Goal: Information Seeking & Learning: Understand process/instructions

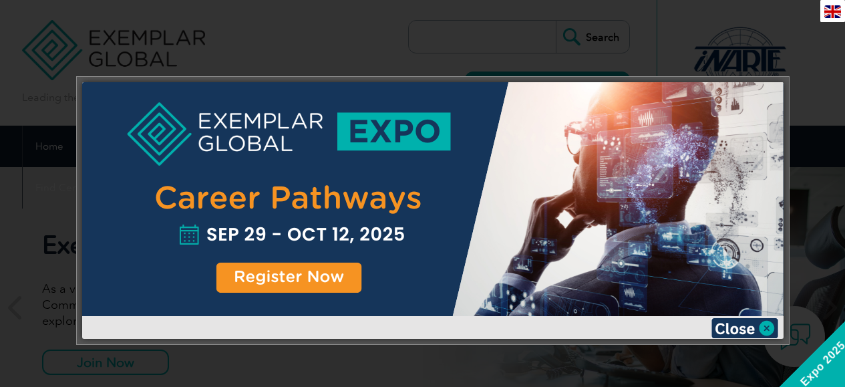
scroll to position [1, 0]
click at [771, 323] on img at bounding box center [744, 328] width 67 height 20
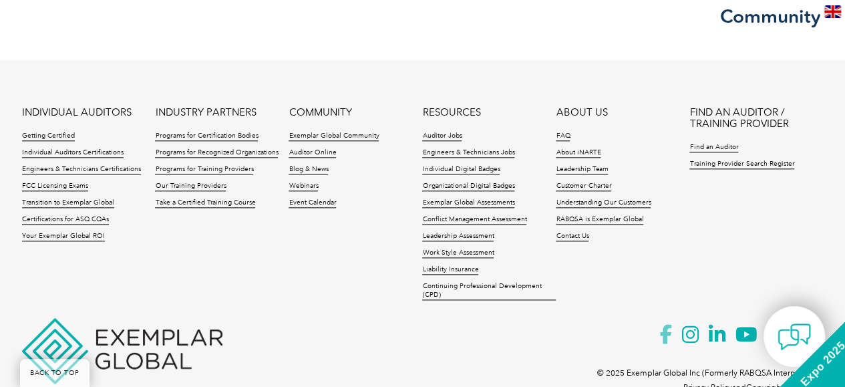
scroll to position [3232, 0]
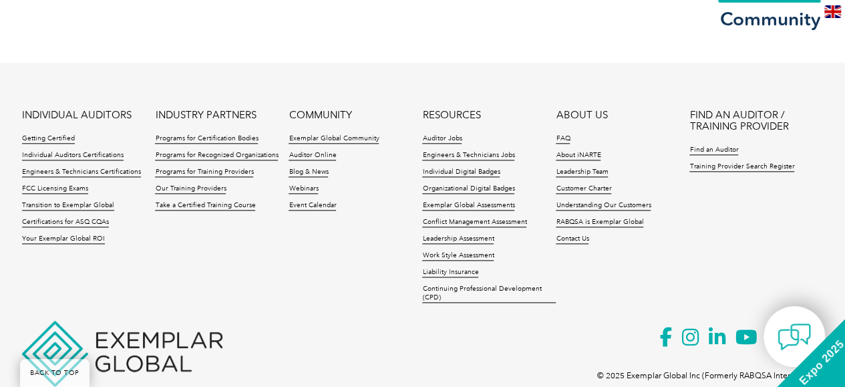
click at [819, 362] on span "Expo 2025" at bounding box center [821, 362] width 77 height 77
click at [829, 369] on div "Expo 2025" at bounding box center [848, 389] width 151 height 151
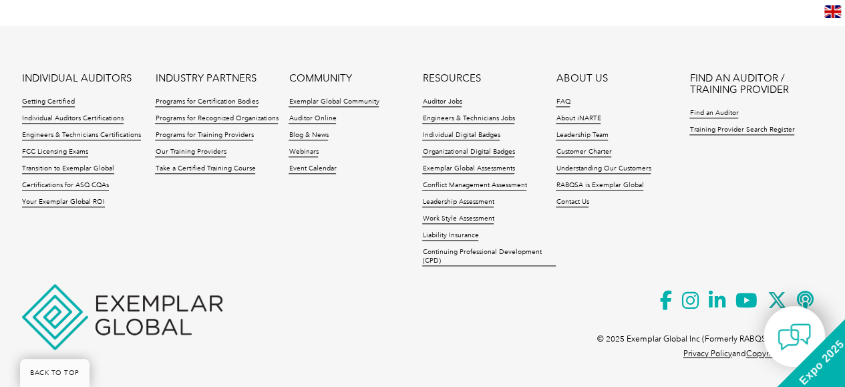
click at [828, 373] on div "Expo 2025" at bounding box center [848, 389] width 151 height 151
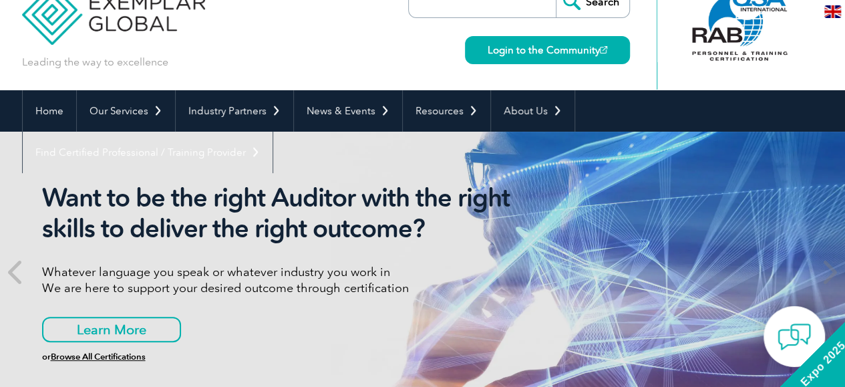
scroll to position [0, 0]
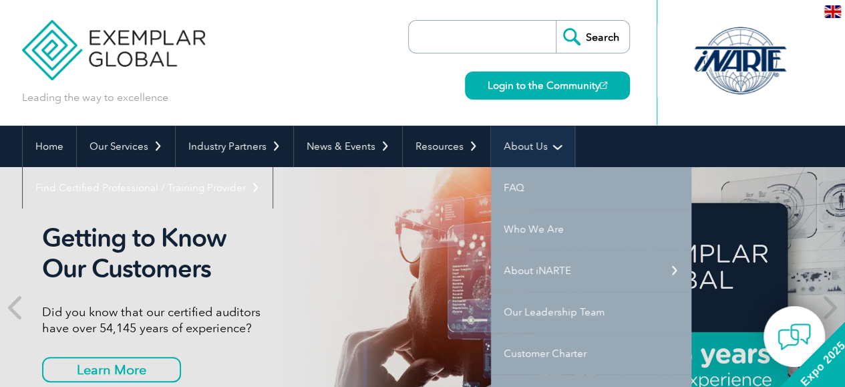
click at [529, 142] on link "About Us" at bounding box center [532, 146] width 83 height 41
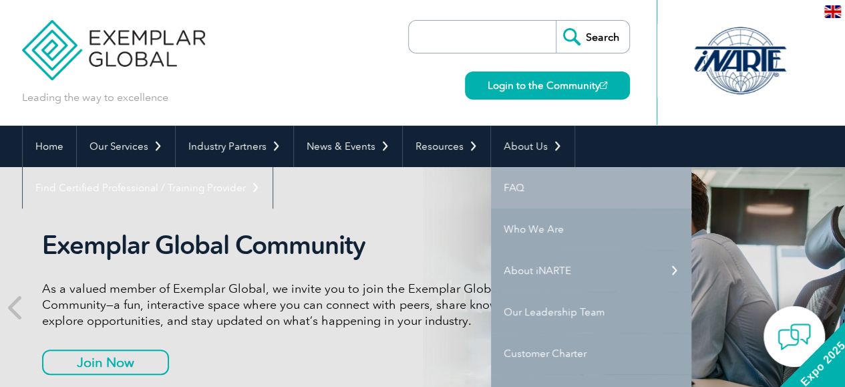
click at [533, 177] on link "FAQ" at bounding box center [591, 187] width 200 height 41
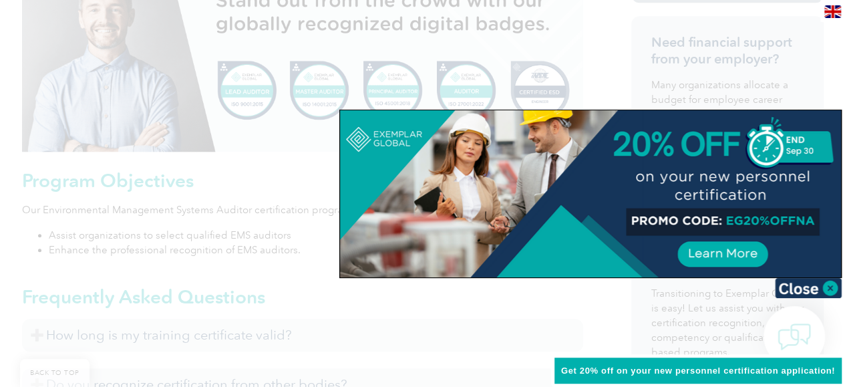
scroll to position [610, 0]
click at [832, 289] on img at bounding box center [808, 288] width 67 height 20
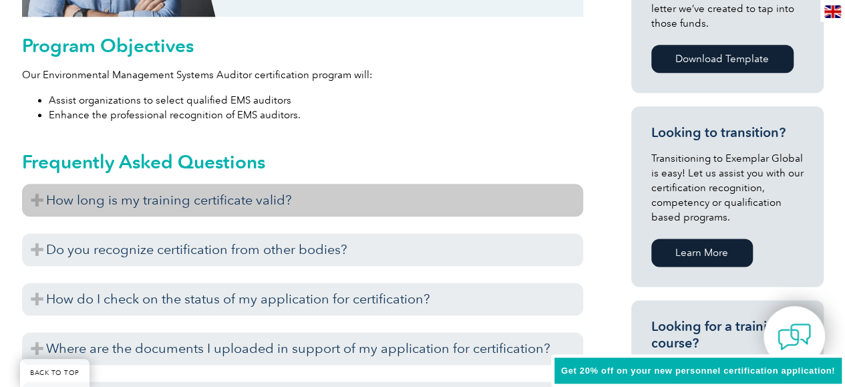
scroll to position [748, 0]
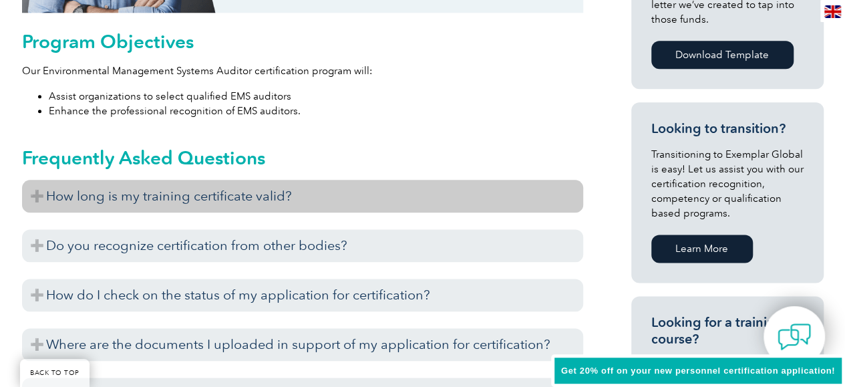
click at [439, 198] on h3 "How long is my training certificate valid?" at bounding box center [302, 196] width 561 height 33
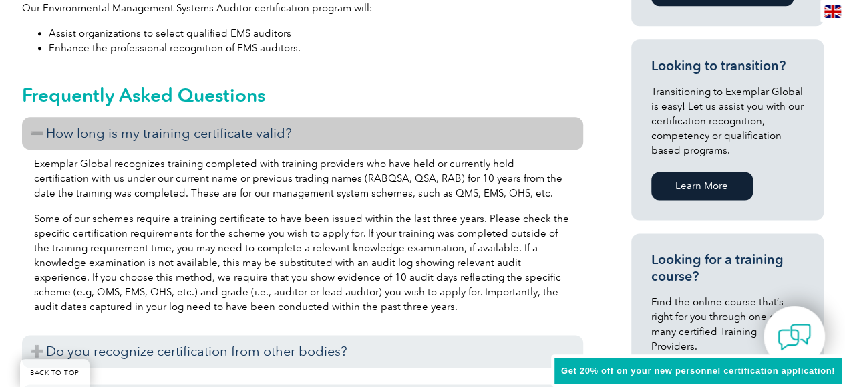
scroll to position [811, 0]
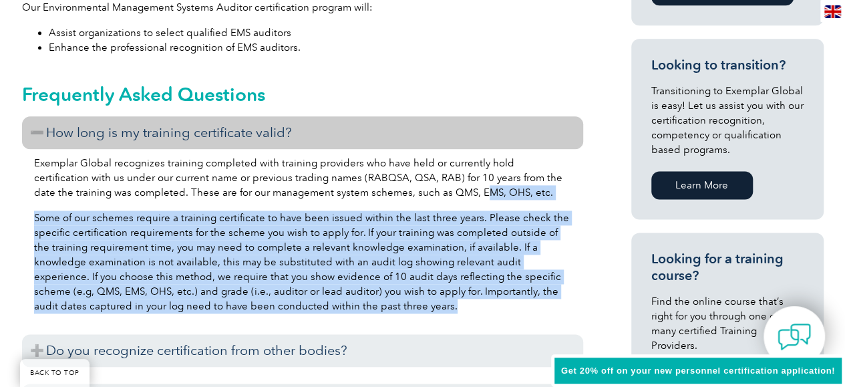
drag, startPoint x: 439, startPoint y: 198, endPoint x: 474, endPoint y: 299, distance: 107.1
click at [474, 299] on div "Exemplar Global recognizes training completed with training providers who have …" at bounding box center [302, 236] width 561 height 175
click at [474, 299] on p "Some of our schemes require a training certificate to have been issued within t…" at bounding box center [302, 261] width 537 height 103
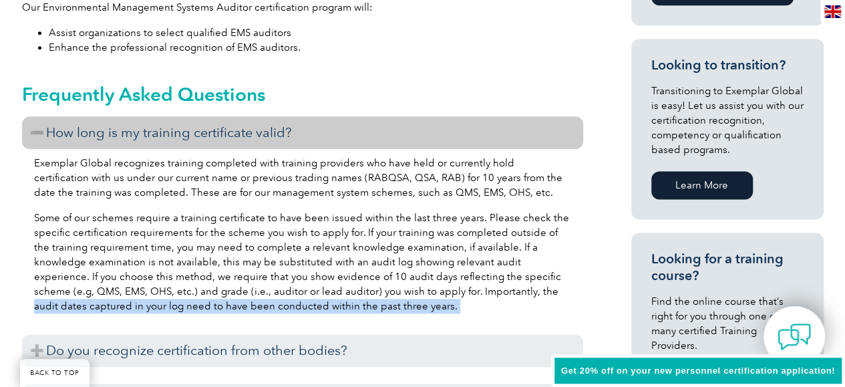
drag, startPoint x: 474, startPoint y: 299, endPoint x: 468, endPoint y: 296, distance: 6.9
click at [468, 296] on p "Some of our schemes require a training certificate to have been issued within t…" at bounding box center [302, 261] width 537 height 103
drag, startPoint x: 468, startPoint y: 296, endPoint x: 490, endPoint y: 313, distance: 27.6
click at [490, 313] on div "Exemplar Global recognizes training completed with training providers who have …" at bounding box center [302, 236] width 561 height 175
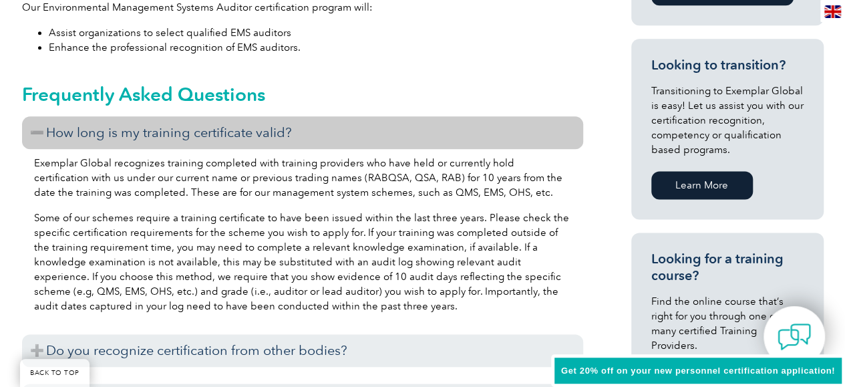
click at [435, 268] on p "Some of our schemes require a training certificate to have been issued within t…" at bounding box center [302, 261] width 537 height 103
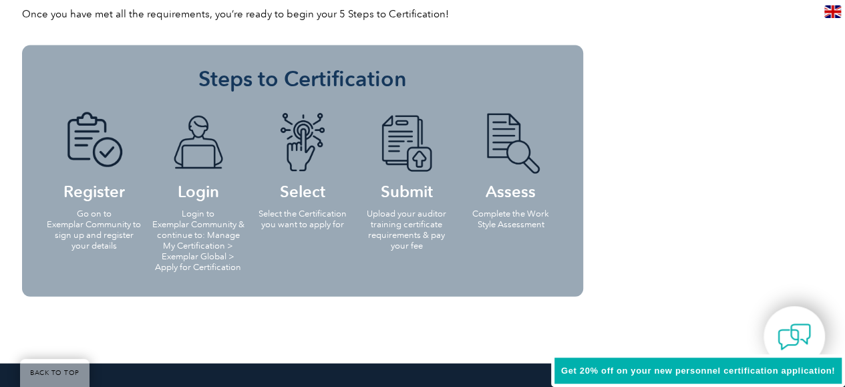
scroll to position [1515, 0]
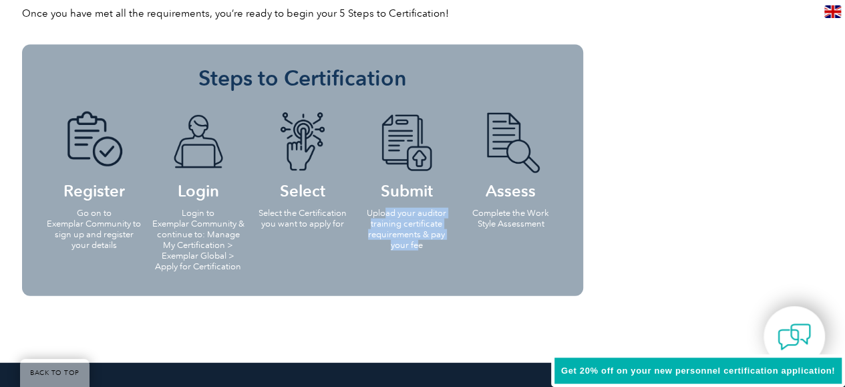
drag, startPoint x: 386, startPoint y: 202, endPoint x: 419, endPoint y: 257, distance: 64.1
click at [419, 257] on li "Submit Upload your auditor training certificate requirements & pay your fee" at bounding box center [407, 179] width 104 height 163
drag, startPoint x: 419, startPoint y: 257, endPoint x: 373, endPoint y: 208, distance: 67.5
click at [373, 208] on li "Submit Upload your auditor training certificate requirements & pay your fee" at bounding box center [407, 179] width 104 height 163
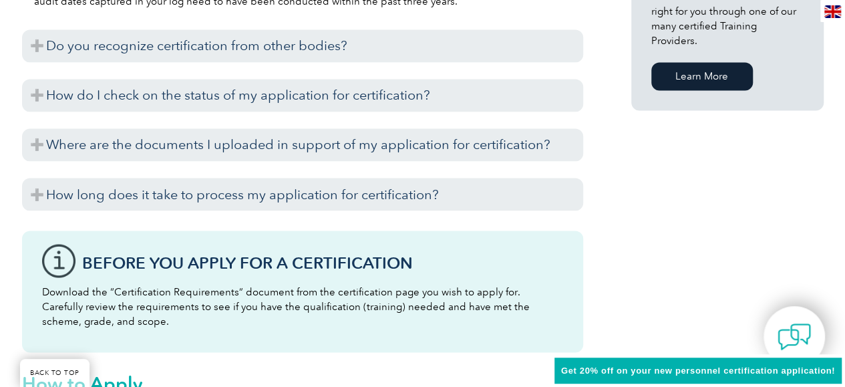
scroll to position [1117, 0]
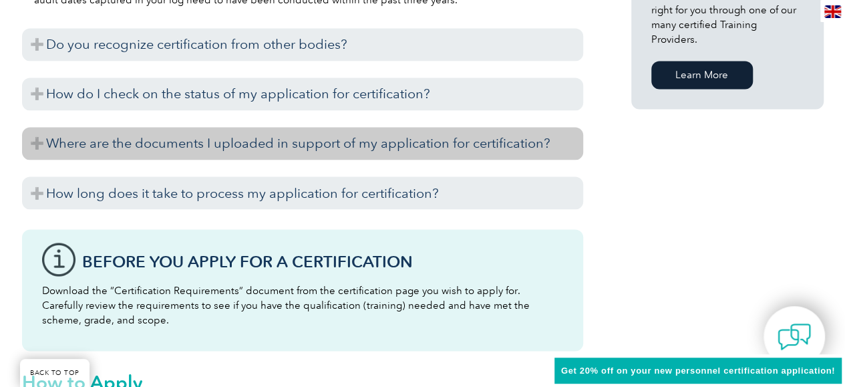
click at [391, 152] on h3 "Where are the documents I uploaded in support of my application for certificati…" at bounding box center [302, 143] width 561 height 33
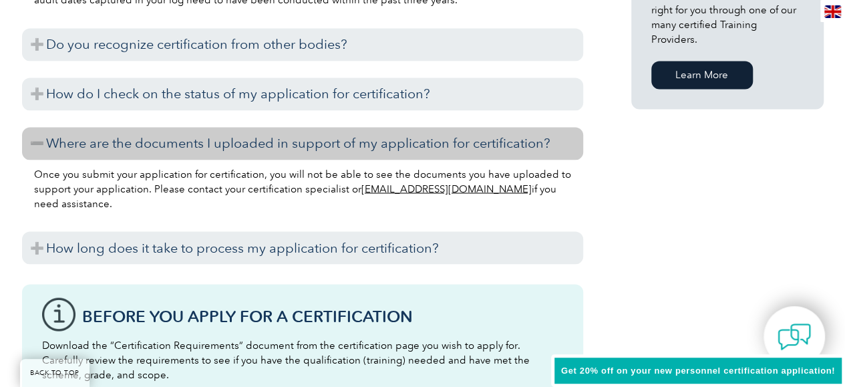
click at [391, 152] on h3 "Where are the documents I uploaded in support of my application for certificati…" at bounding box center [302, 143] width 561 height 33
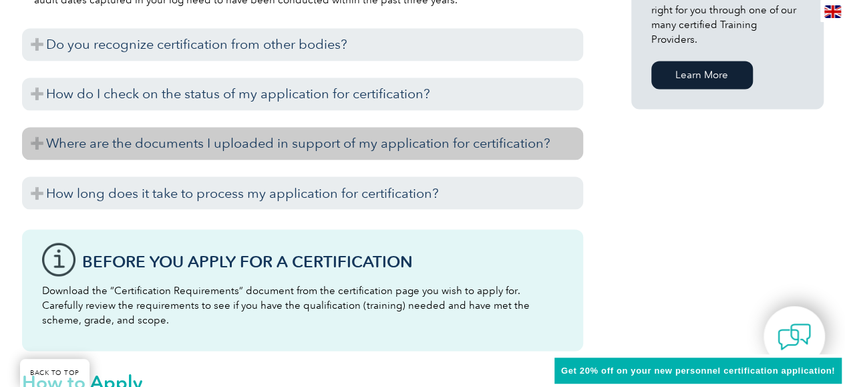
click at [391, 152] on h3 "Where are the documents I uploaded in support of my application for certificati…" at bounding box center [302, 143] width 561 height 33
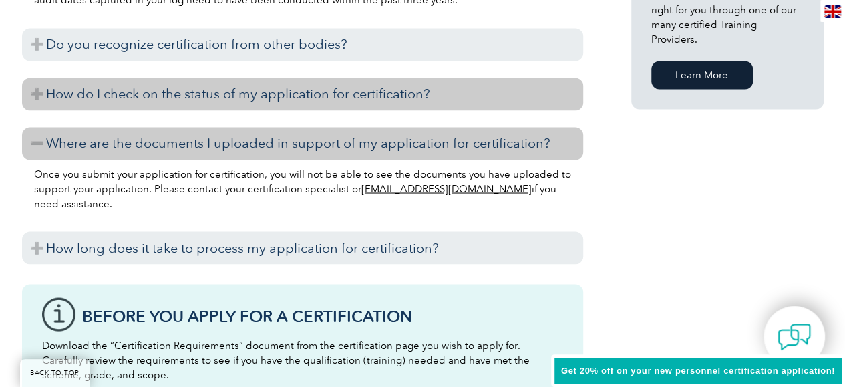
click at [342, 98] on h3 "How do I check on the status of my application for certification?" at bounding box center [302, 93] width 561 height 33
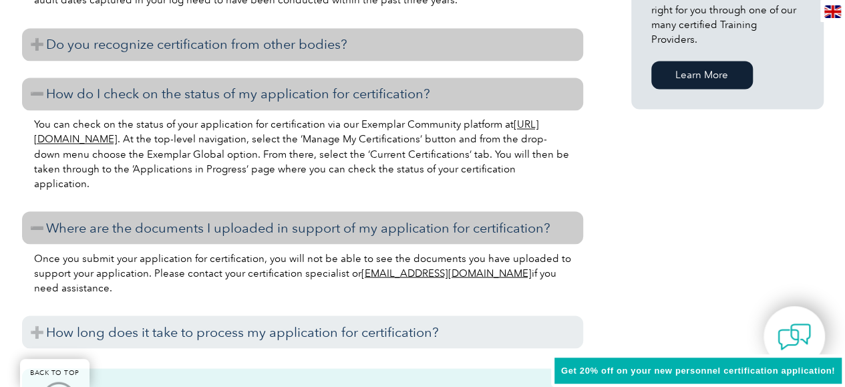
click at [327, 51] on h3 "Do you recognize certification from other bodies?" at bounding box center [302, 44] width 561 height 33
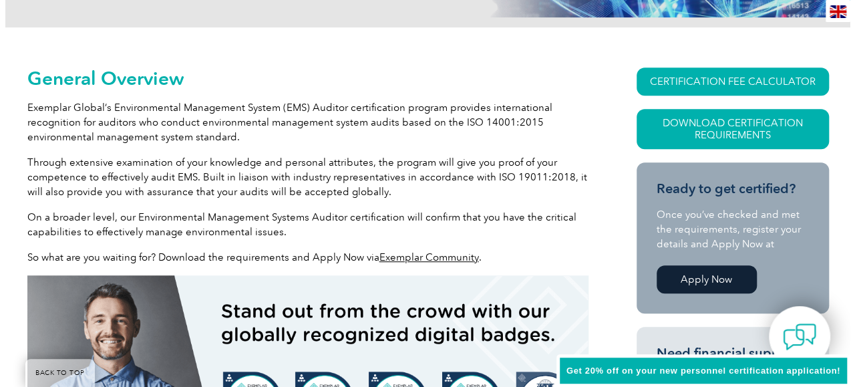
scroll to position [329, 0]
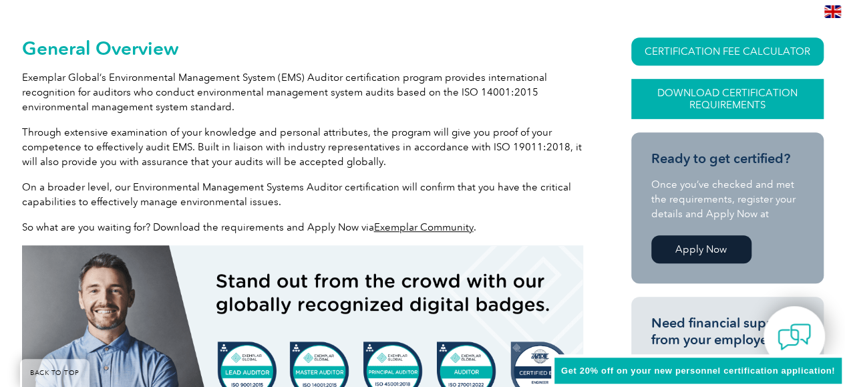
click at [699, 110] on link "Download Certification Requirements" at bounding box center [727, 99] width 192 height 40
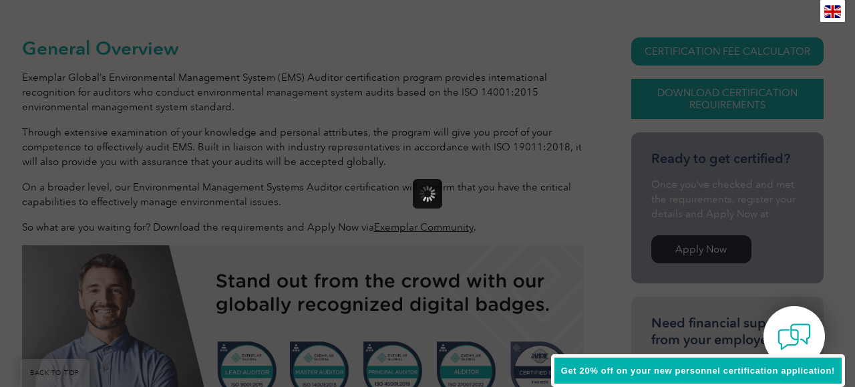
scroll to position [0, 0]
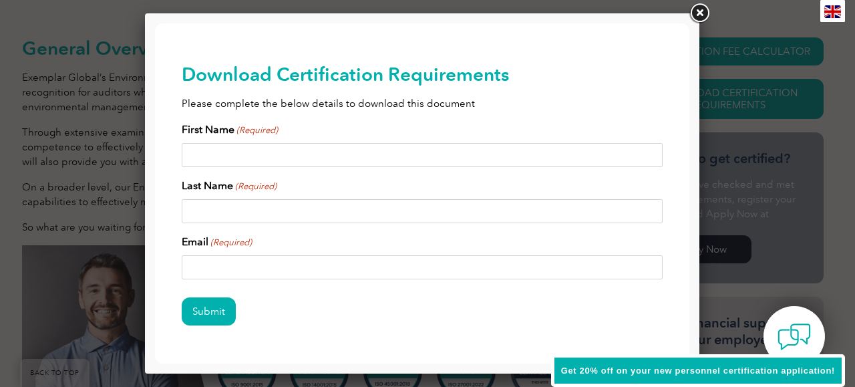
drag, startPoint x: 574, startPoint y: 154, endPoint x: 451, endPoint y: 152, distance: 122.2
click at [451, 152] on input "First Name (Required)" at bounding box center [422, 155] width 481 height 24
type input "Nuzhah"
type input "Tarsoo"
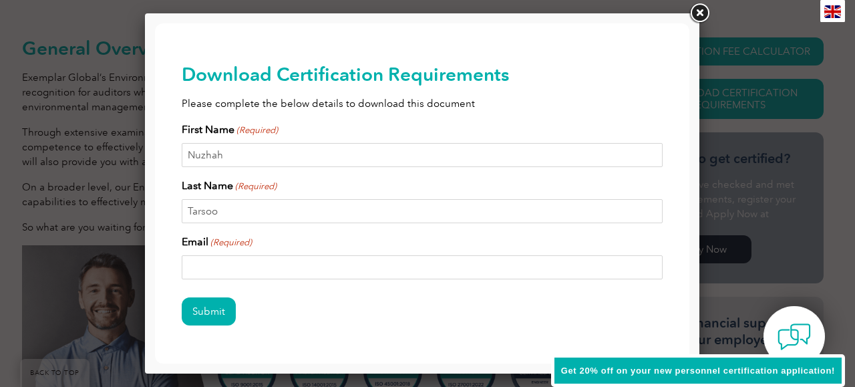
type input "[EMAIL_ADDRESS][DOMAIN_NAME]"
click at [207, 298] on input "Submit" at bounding box center [209, 311] width 54 height 28
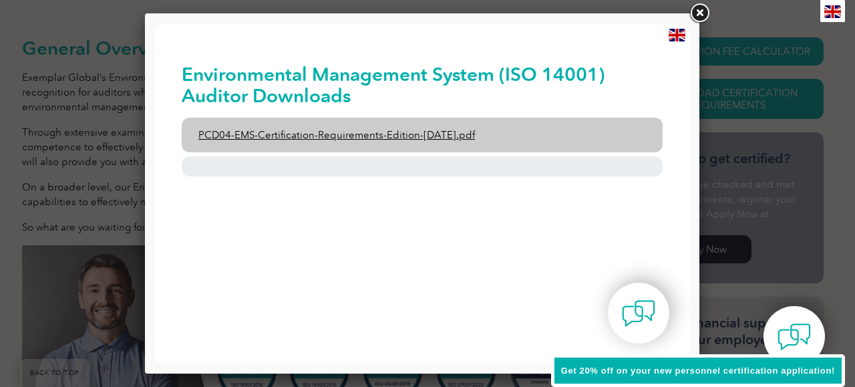
click at [342, 132] on link "PCD04-EMS-Certification-Requirements-Edition-[DATE].pdf" at bounding box center [422, 135] width 481 height 35
